Goal: Information Seeking & Learning: Learn about a topic

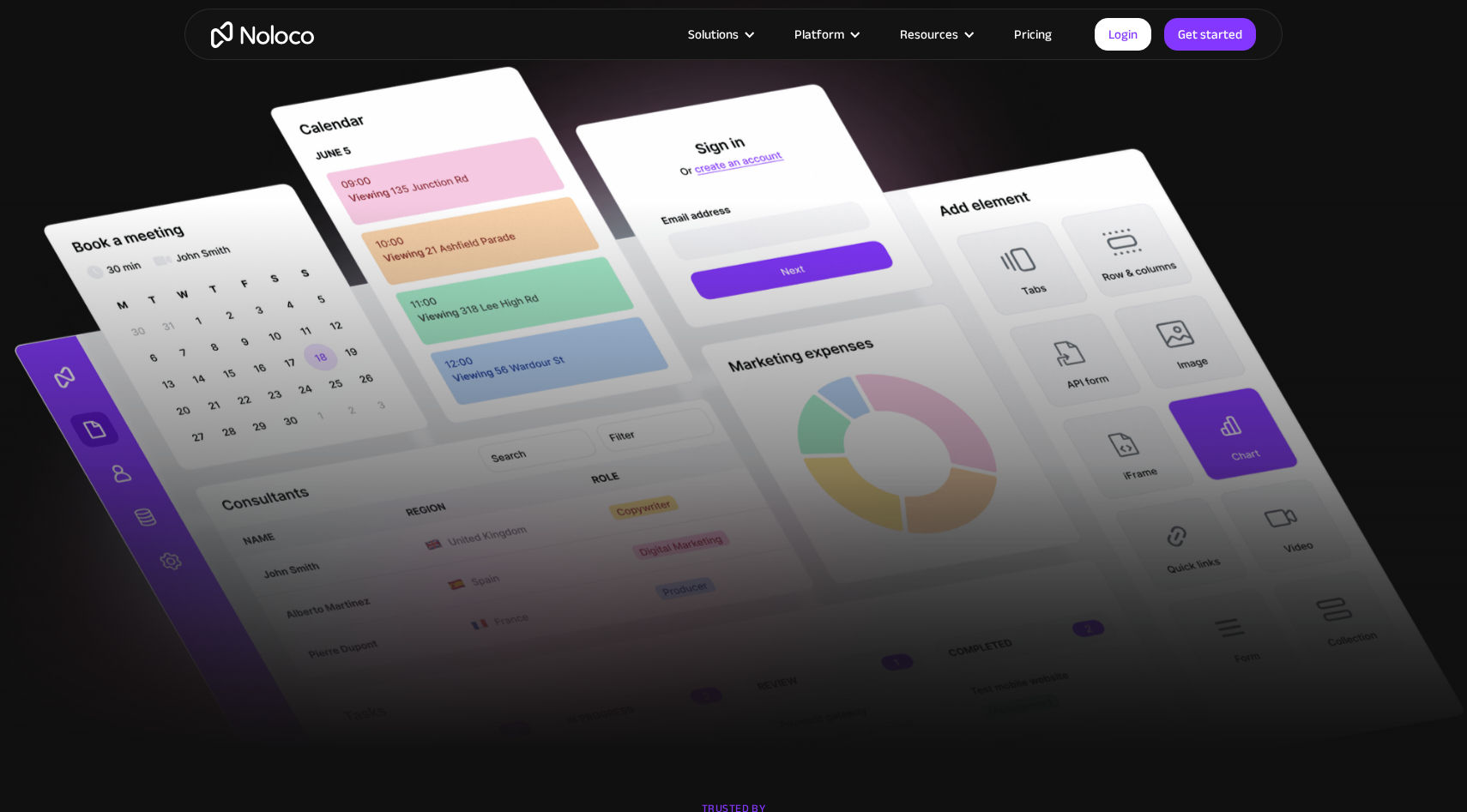
scroll to position [373, 0]
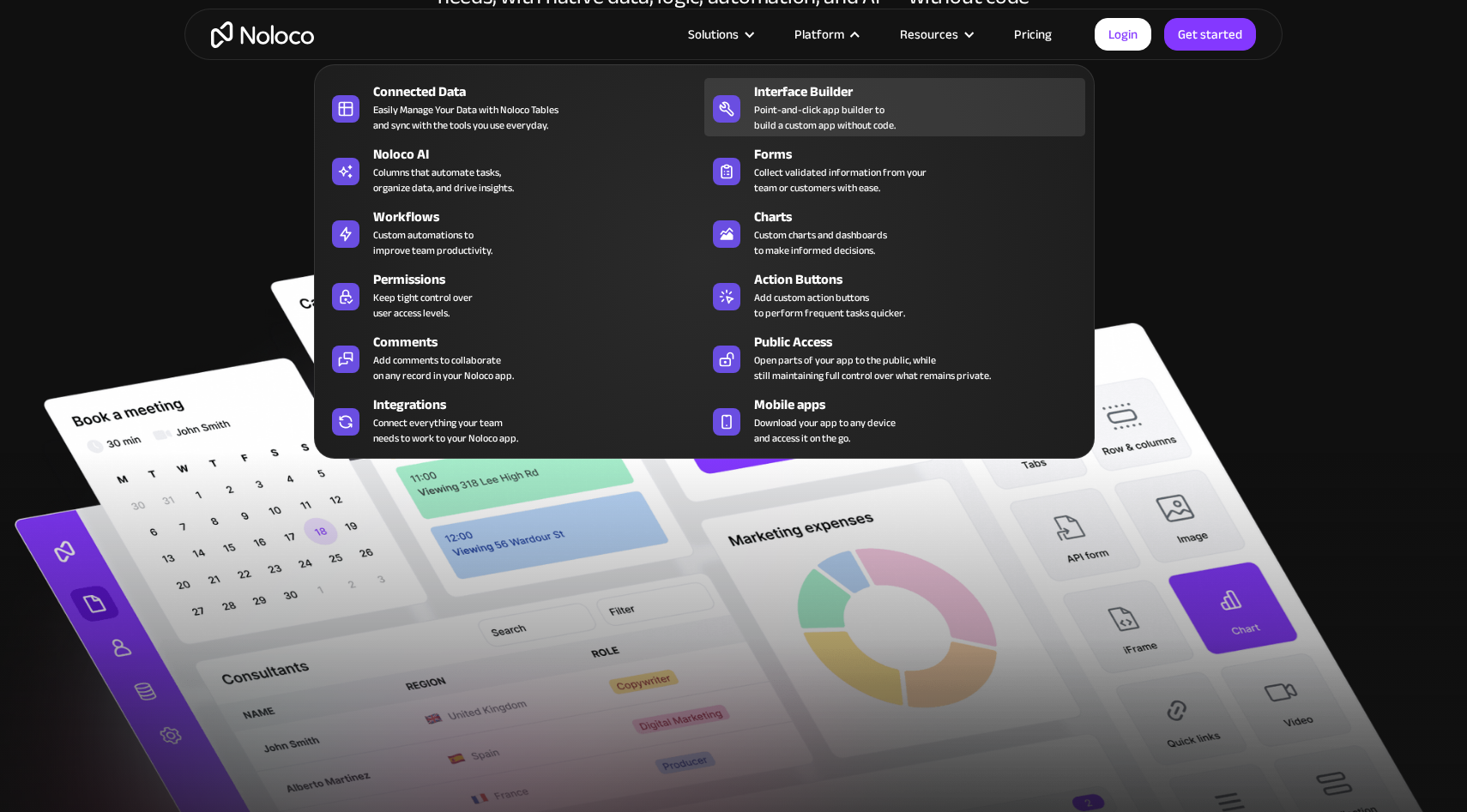
click at [801, 104] on div "Point-and-click app builder to build a custom app without code." at bounding box center [824, 117] width 141 height 31
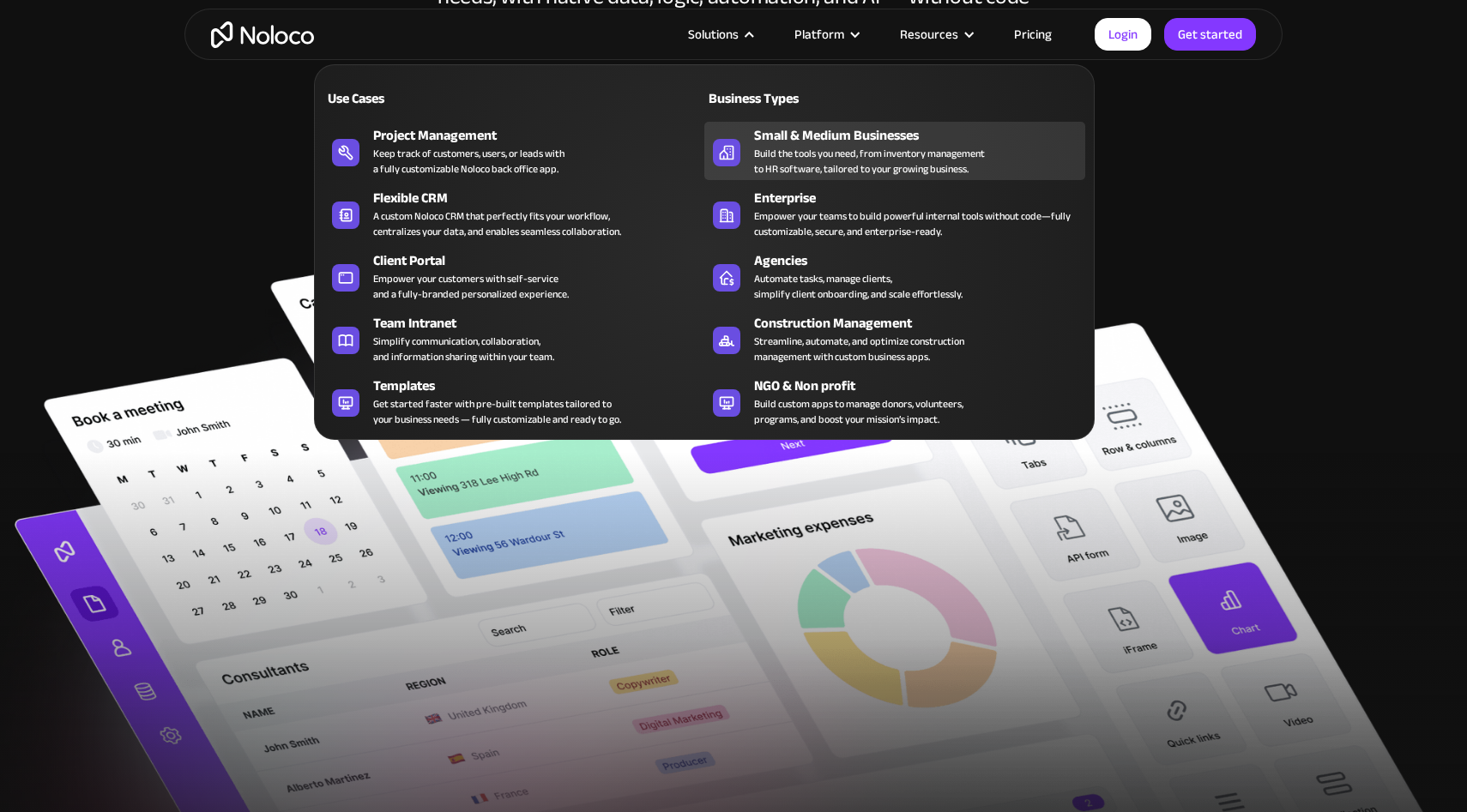
click at [796, 146] on div "Build the tools you need, from inventory management to HR software, tailored to…" at bounding box center [869, 161] width 230 height 31
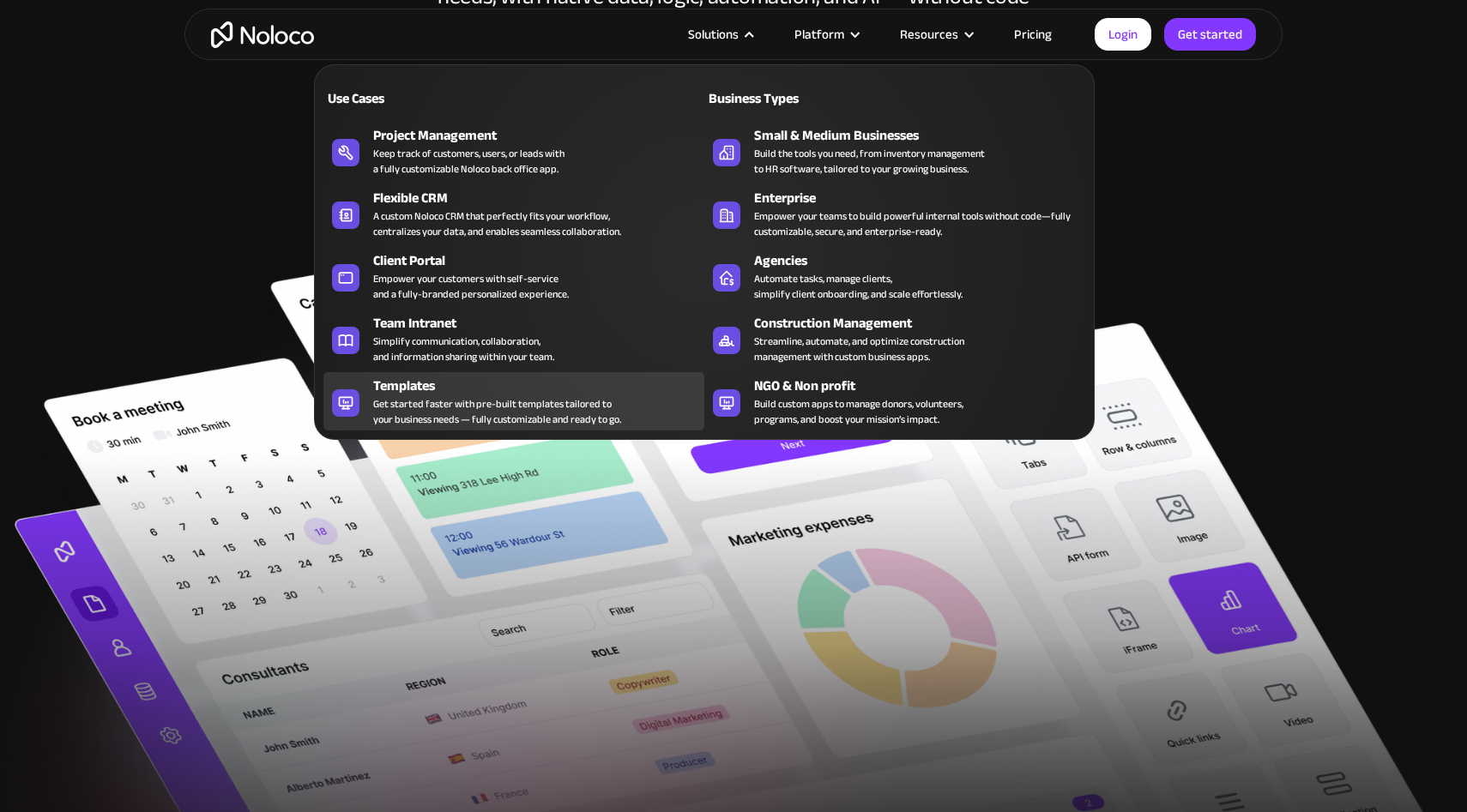
click at [469, 409] on div "Get started faster with pre-built templates tailored to your business needs — f…" at bounding box center [497, 411] width 248 height 31
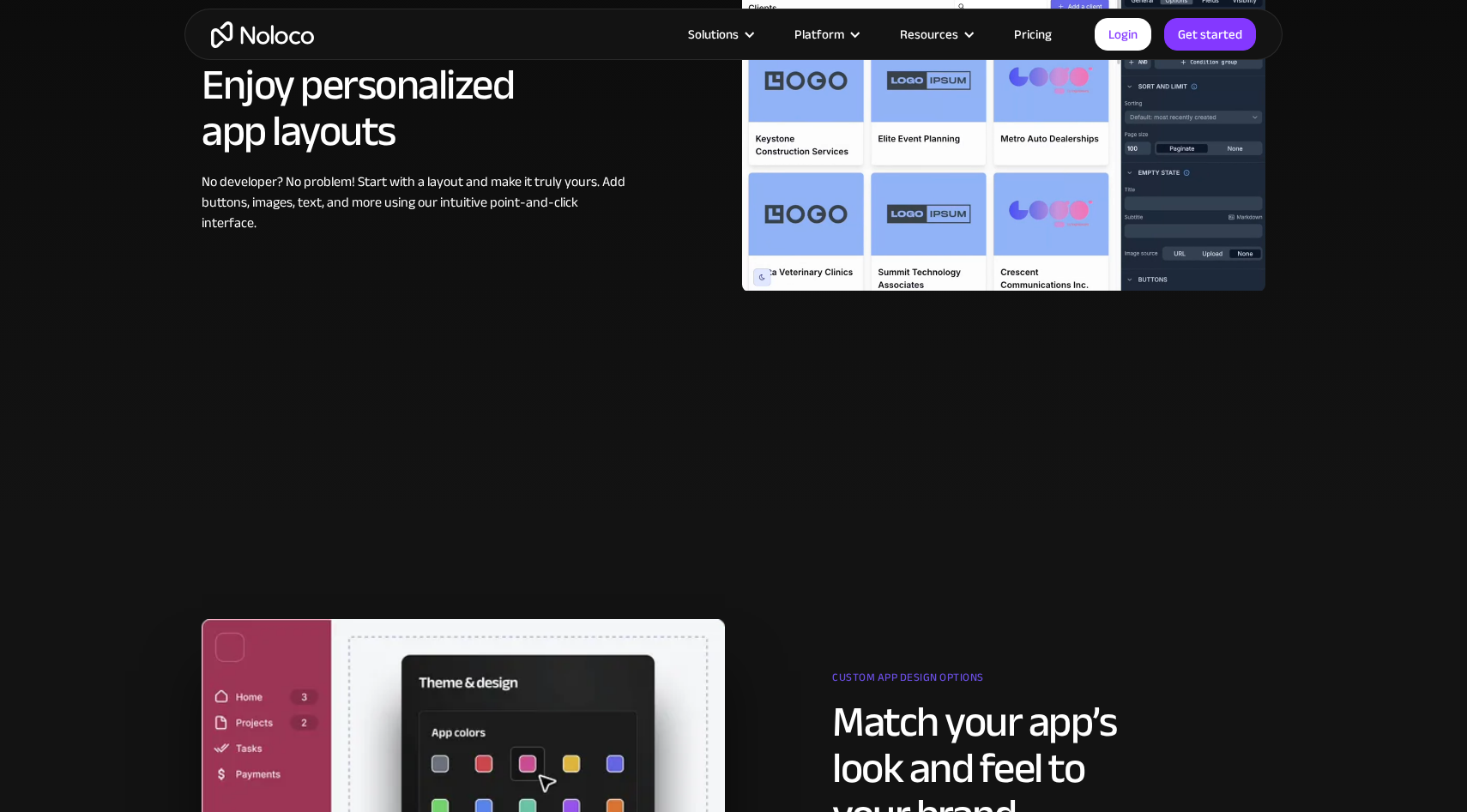
scroll to position [1069, 0]
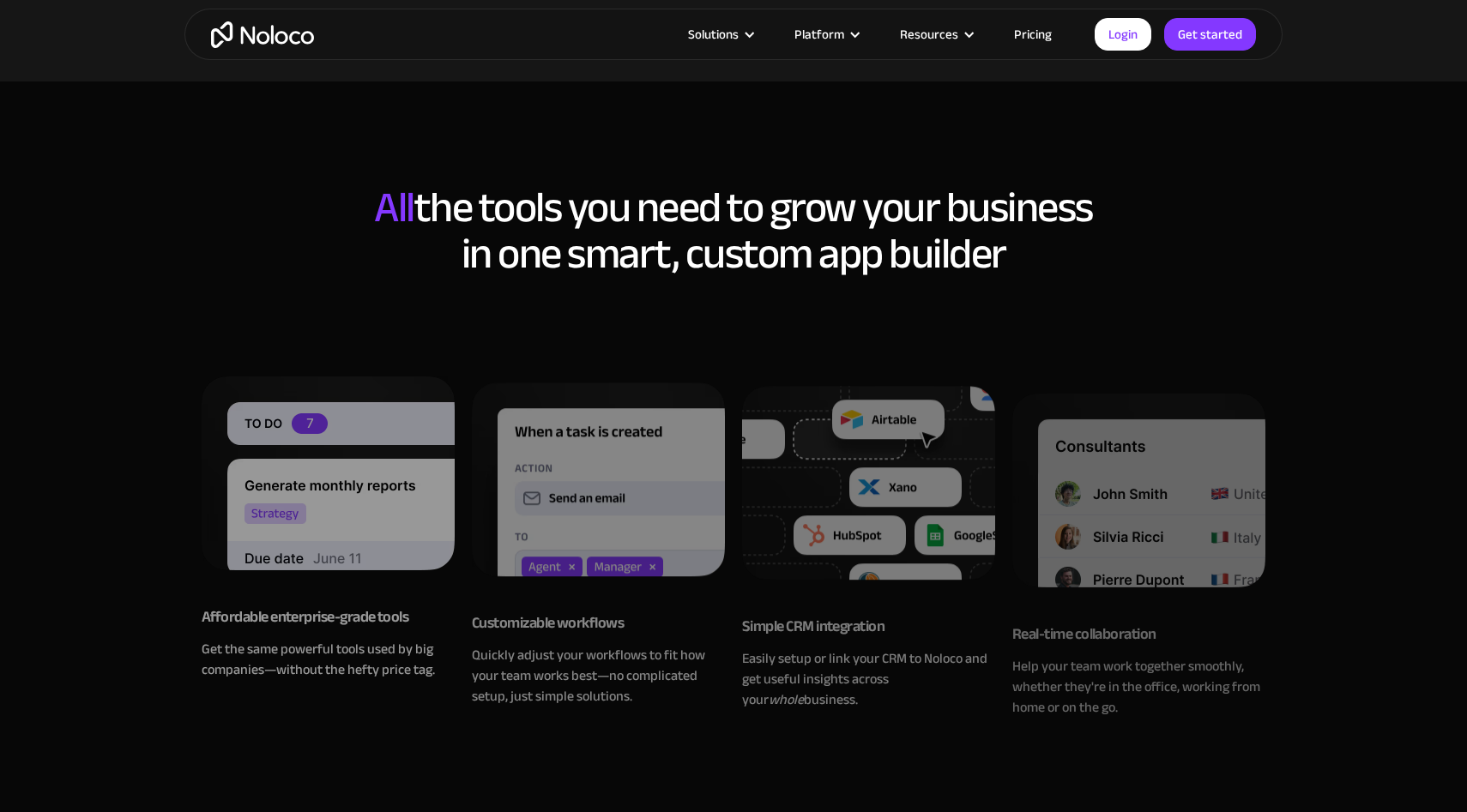
scroll to position [1119, 0]
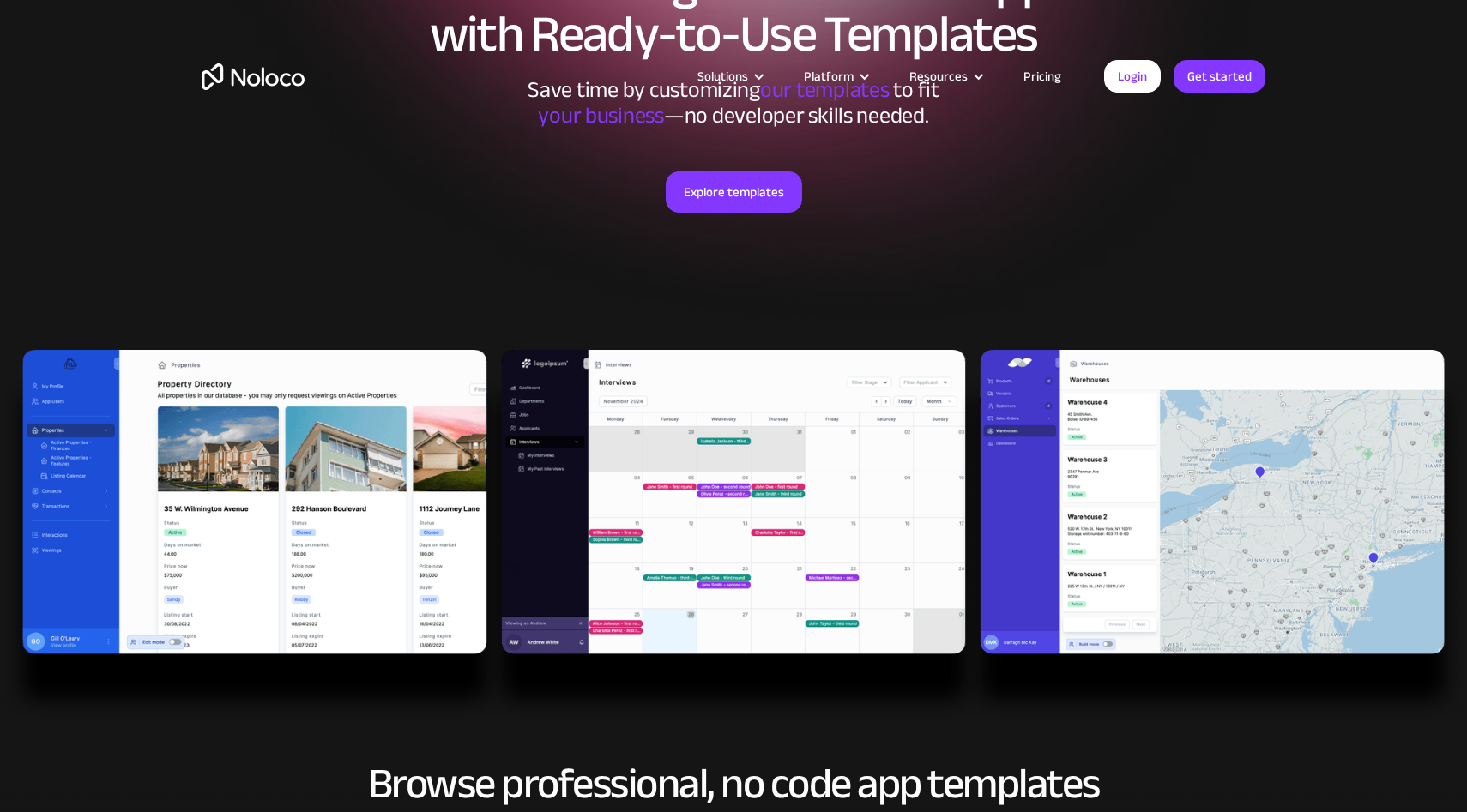
scroll to position [311, 0]
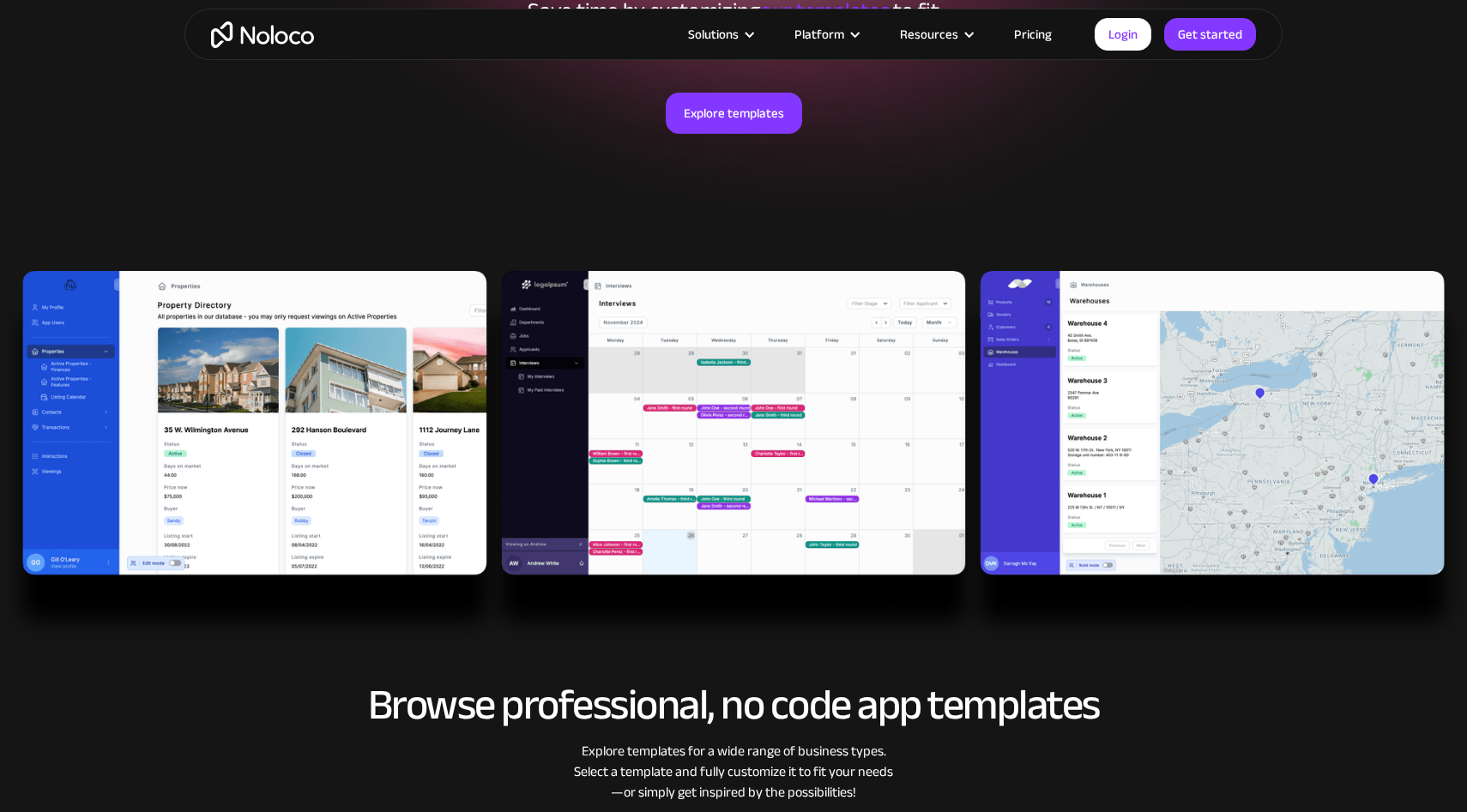
drag, startPoint x: 533, startPoint y: 220, endPoint x: 504, endPoint y: 226, distance: 29.6
click at [504, 226] on div "Start Building Your Perfect App with Ready-to-Use Templates Save time by custom…" at bounding box center [734, 66] width 1098 height 410
click at [1184, 430] on img at bounding box center [734, 457] width 1467 height 372
click at [365, 436] on img at bounding box center [734, 457] width 1467 height 372
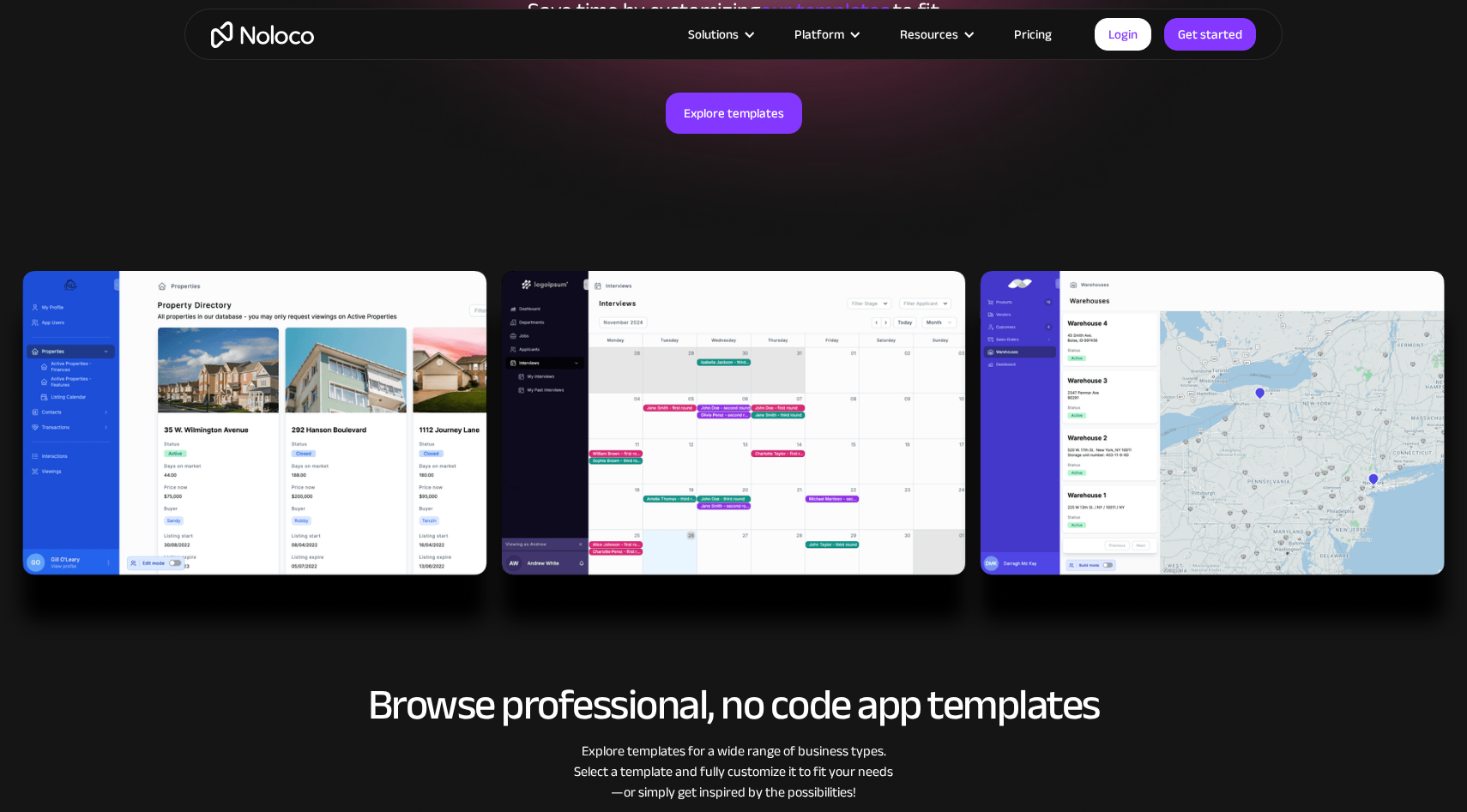
click at [365, 436] on img at bounding box center [734, 457] width 1467 height 372
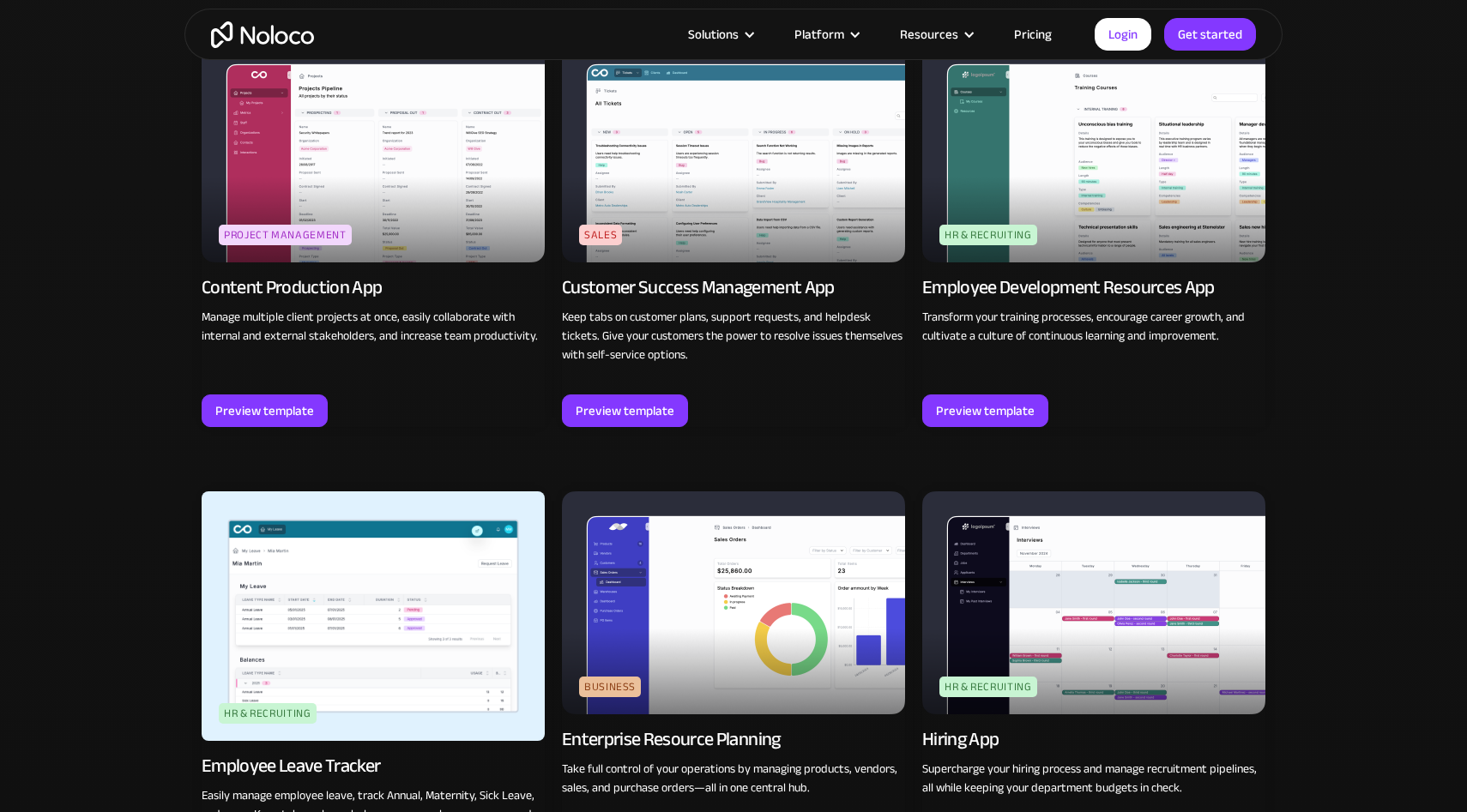
scroll to position [1745, 0]
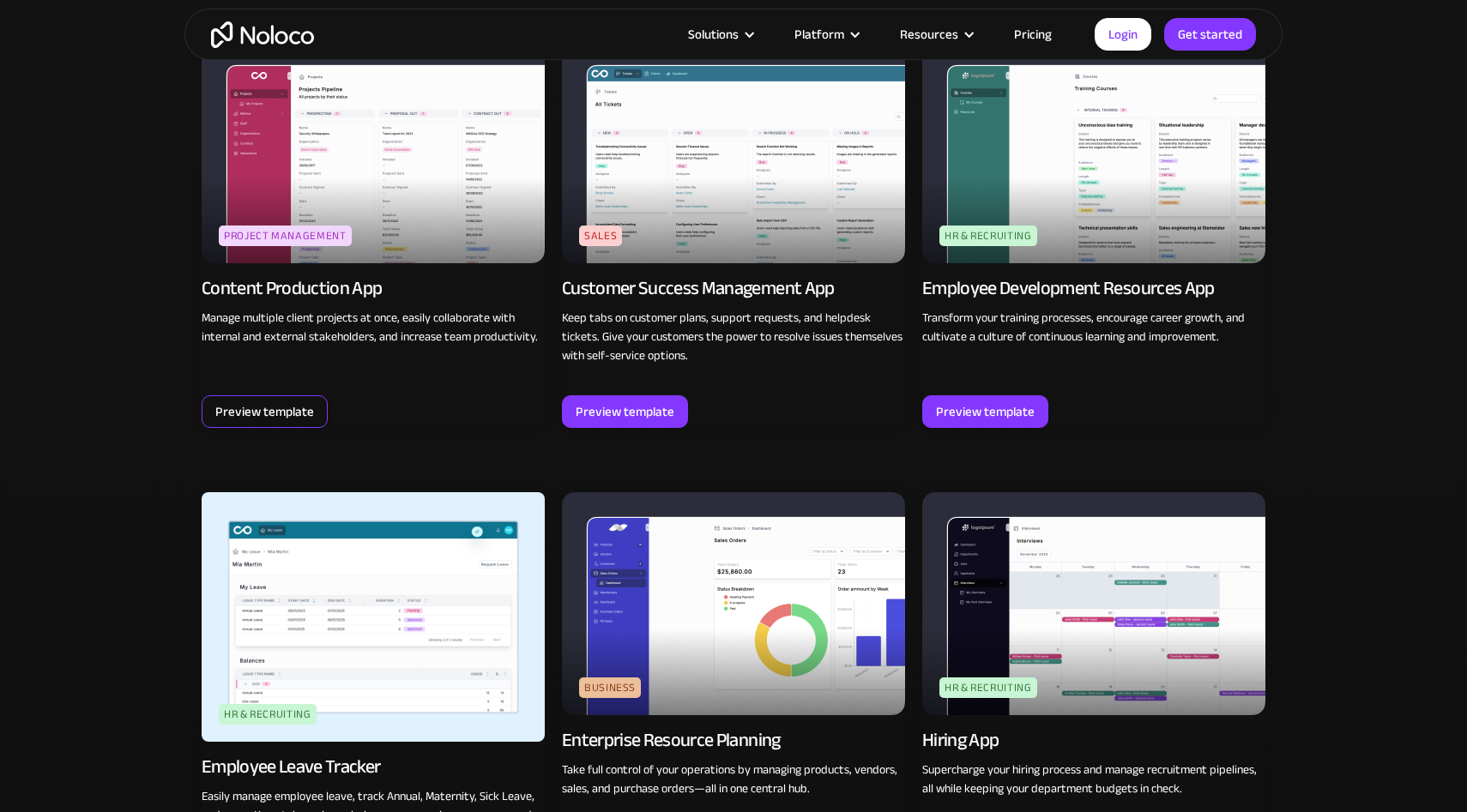
click at [277, 414] on div "Preview template" at bounding box center [265, 411] width 99 height 22
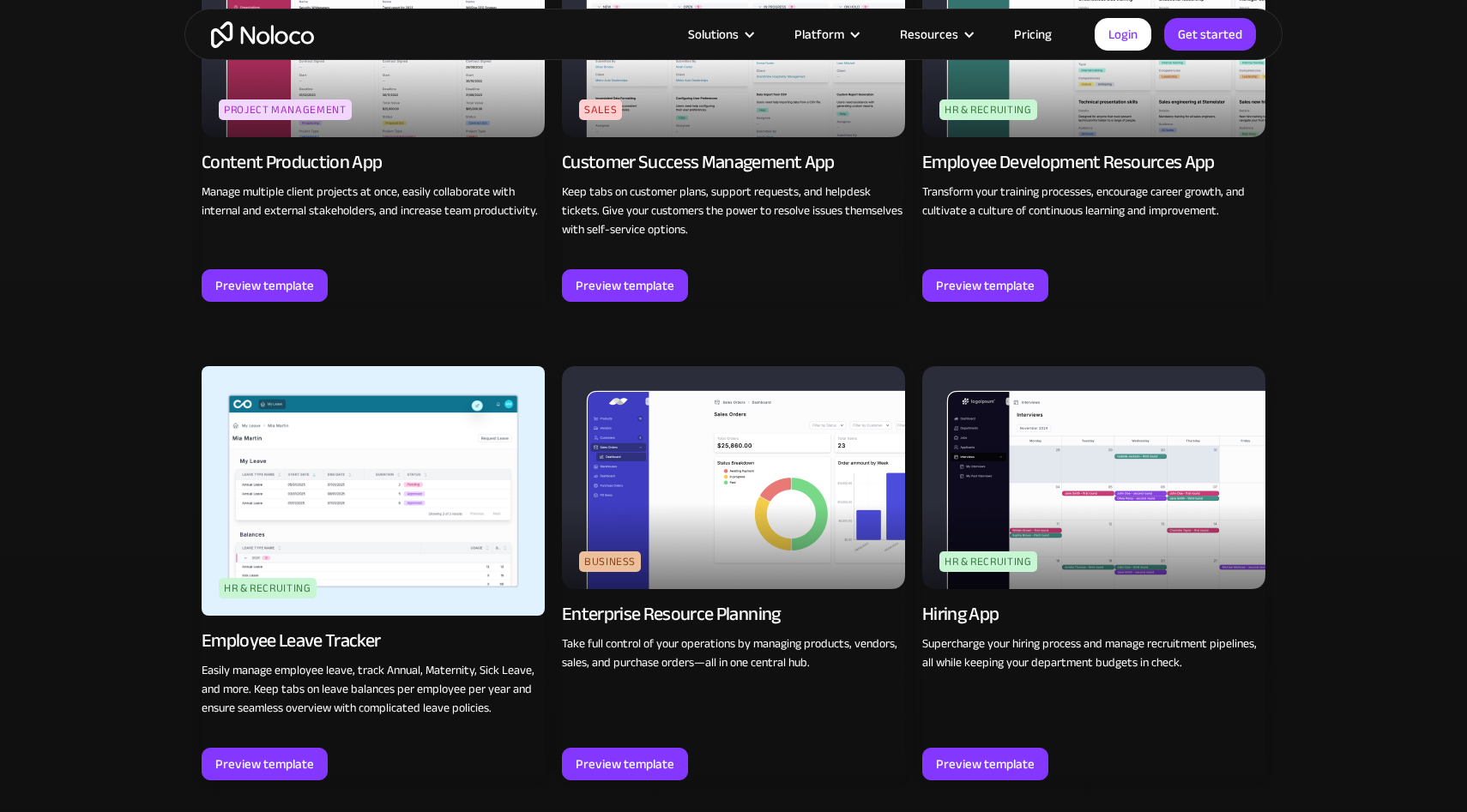
scroll to position [1969, 0]
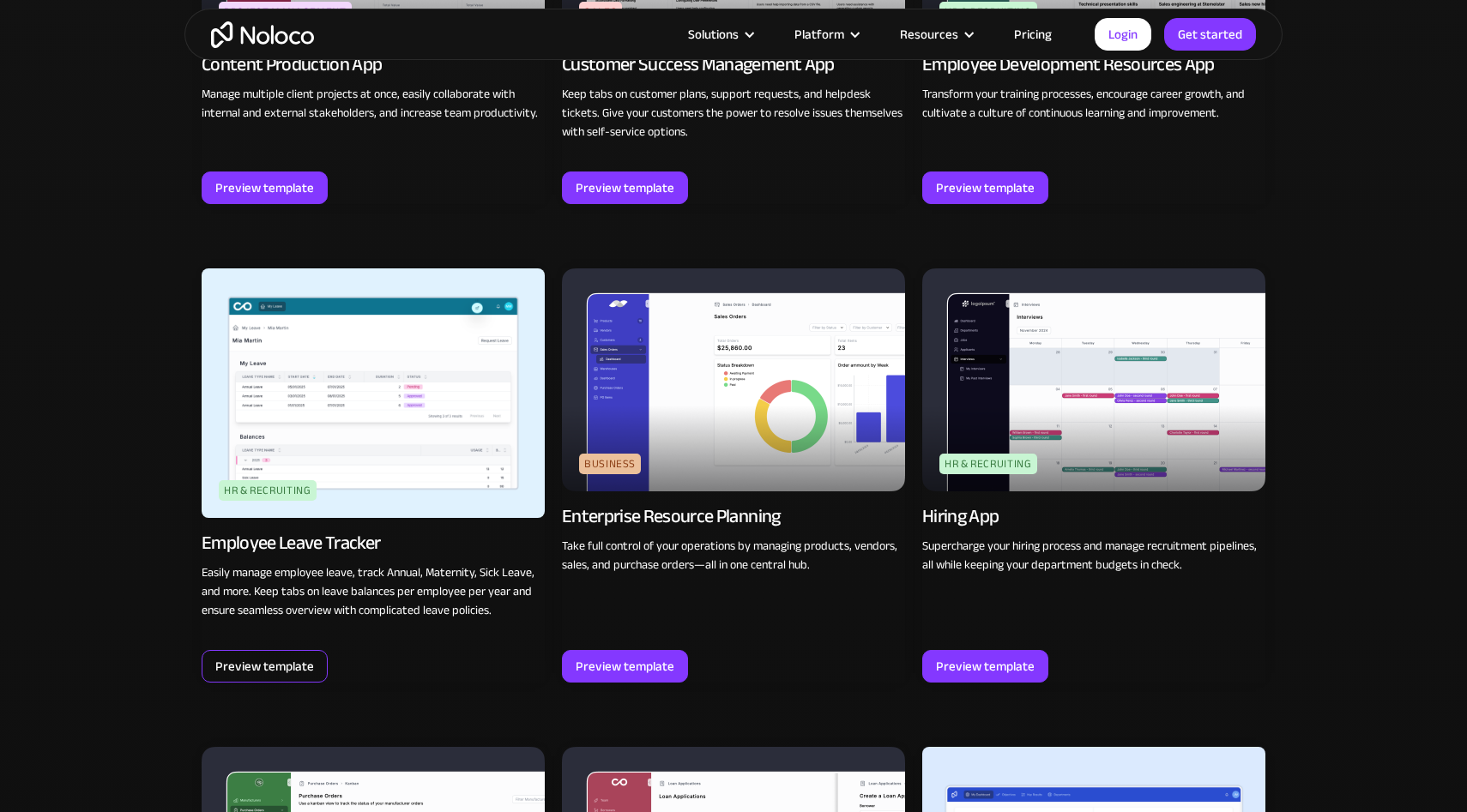
click at [276, 656] on div "Preview template" at bounding box center [265, 665] width 99 height 22
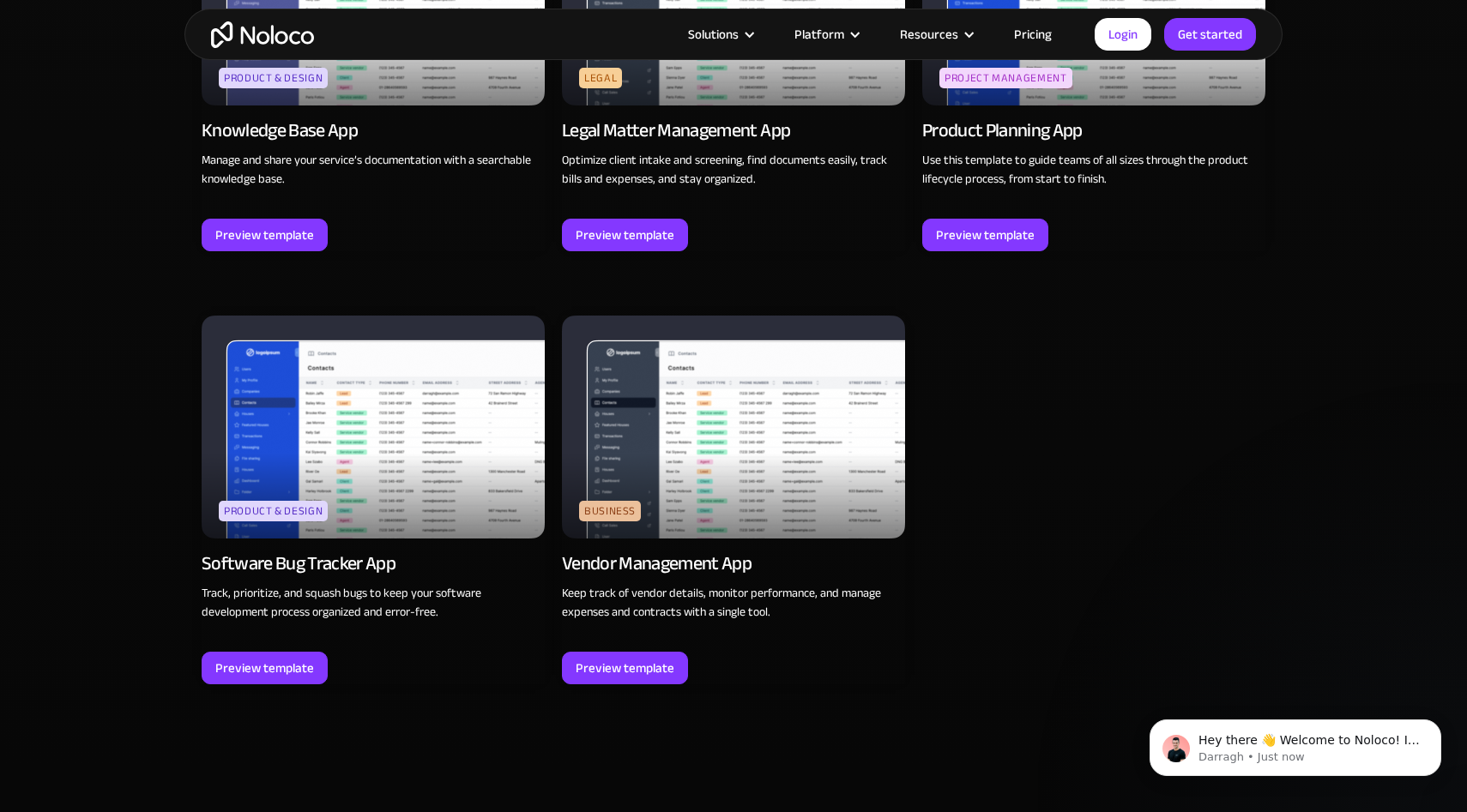
scroll to position [4689, 0]
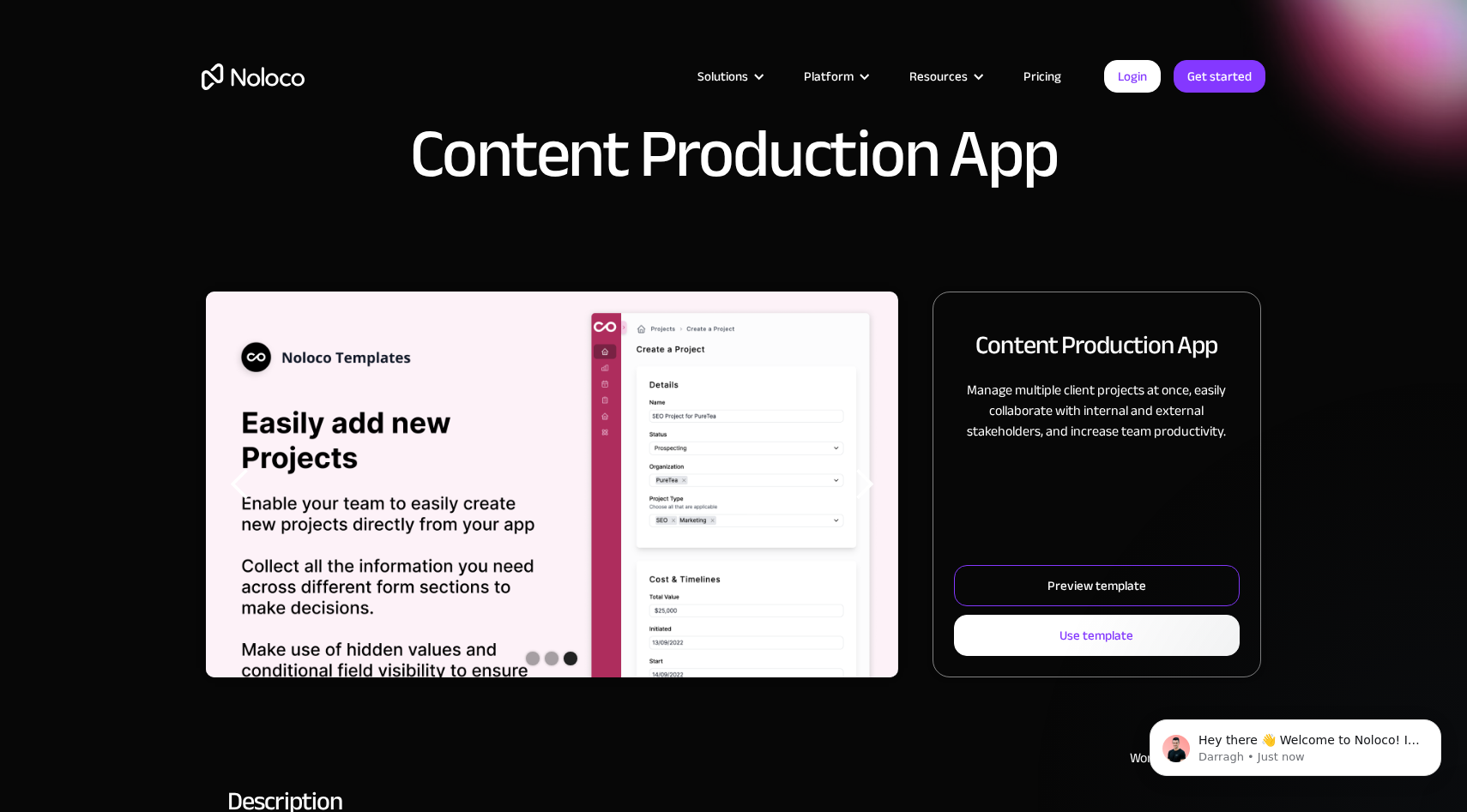
click at [1099, 581] on div "Preview template" at bounding box center [1096, 585] width 99 height 22
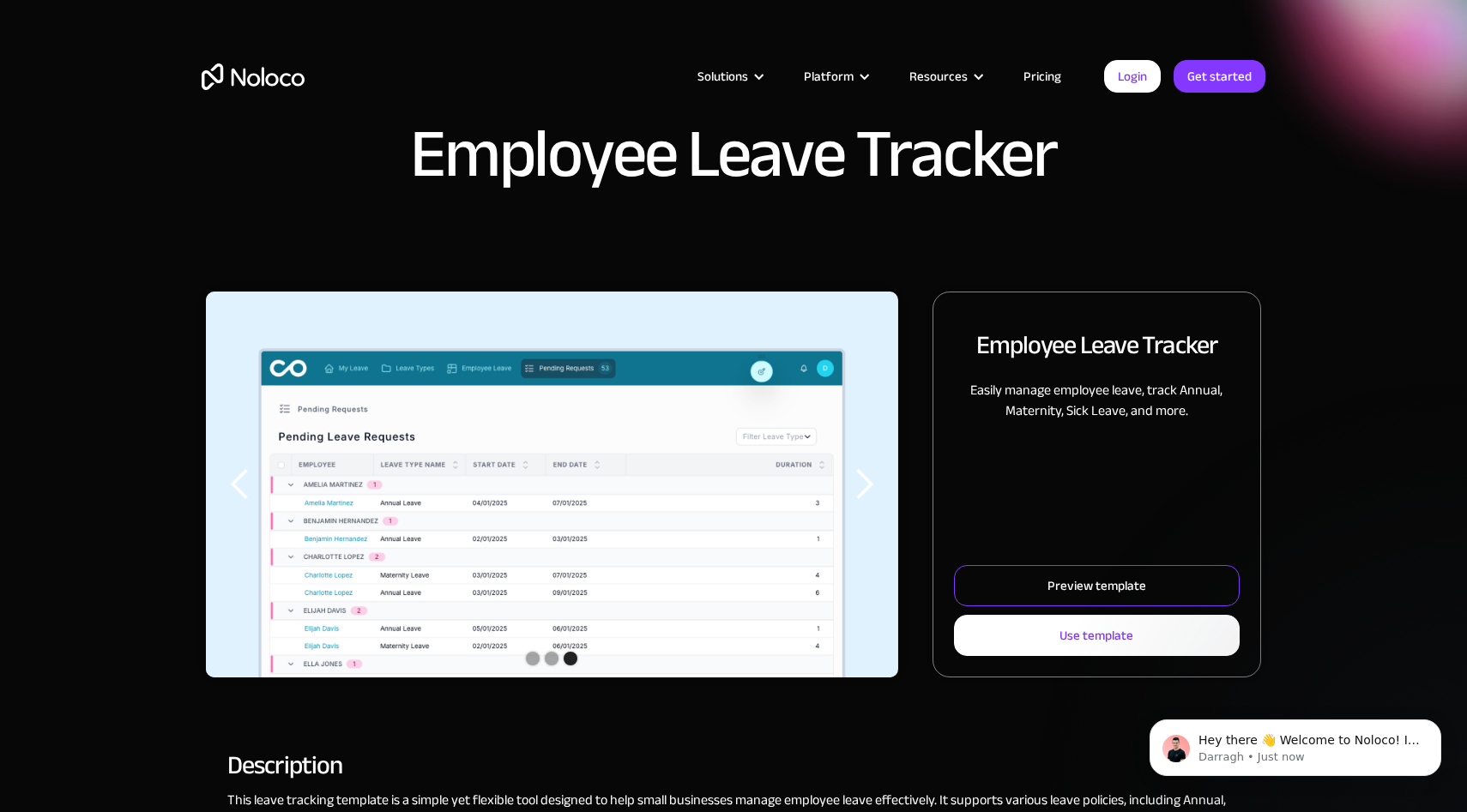
click at [1104, 578] on div "Preview template" at bounding box center [1096, 585] width 99 height 22
